Goal: Task Accomplishment & Management: Use online tool/utility

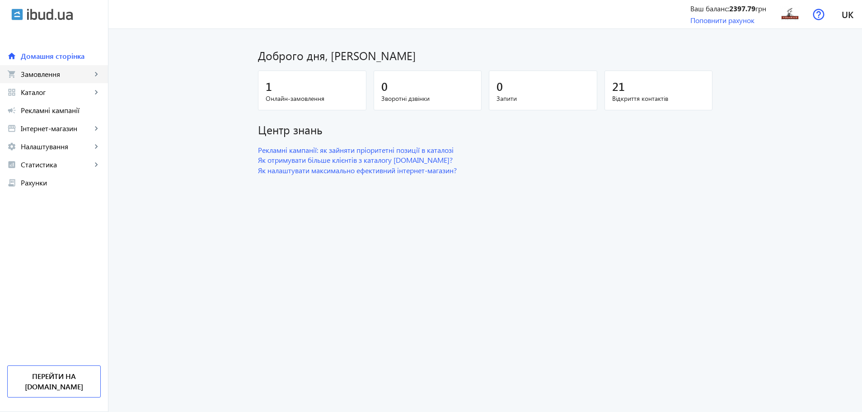
click at [82, 66] on link "shopping_cart Замовлення keyboard_arrow_right" at bounding box center [54, 74] width 108 height 18
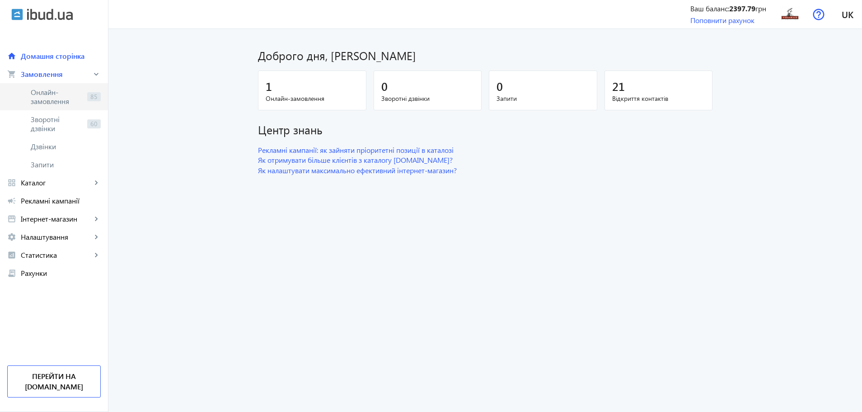
click at [52, 97] on span "Онлайн-замовлення" at bounding box center [57, 97] width 53 height 18
